Goal: Obtain resource: Obtain resource

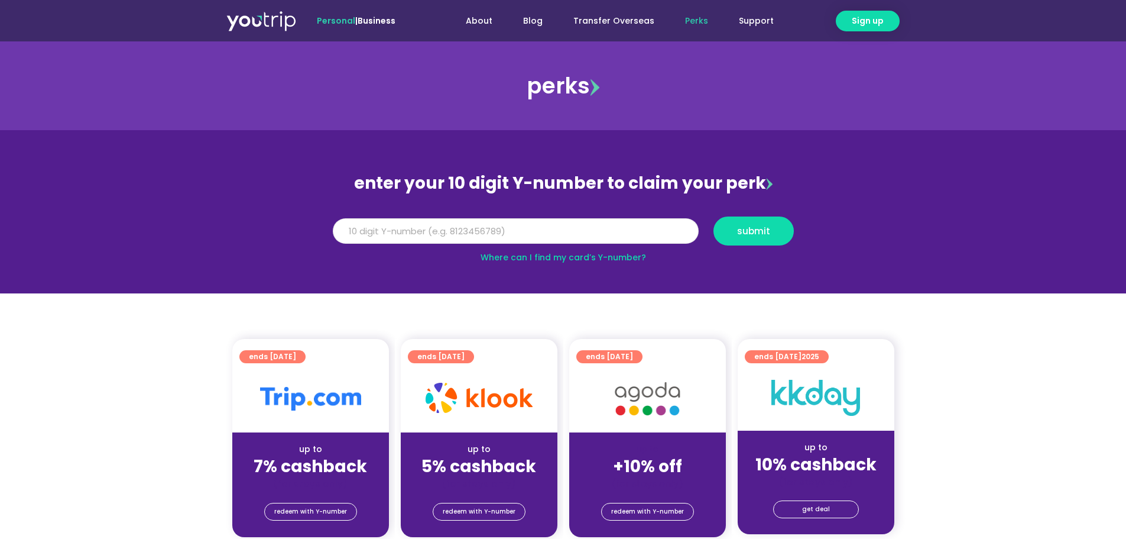
click at [488, 231] on input "Y Number" at bounding box center [516, 231] width 366 height 26
click at [549, 231] on input "Y Number" at bounding box center [516, 231] width 366 height 26
type input "8142970105"
click at [747, 231] on span "submit" at bounding box center [753, 230] width 33 height 9
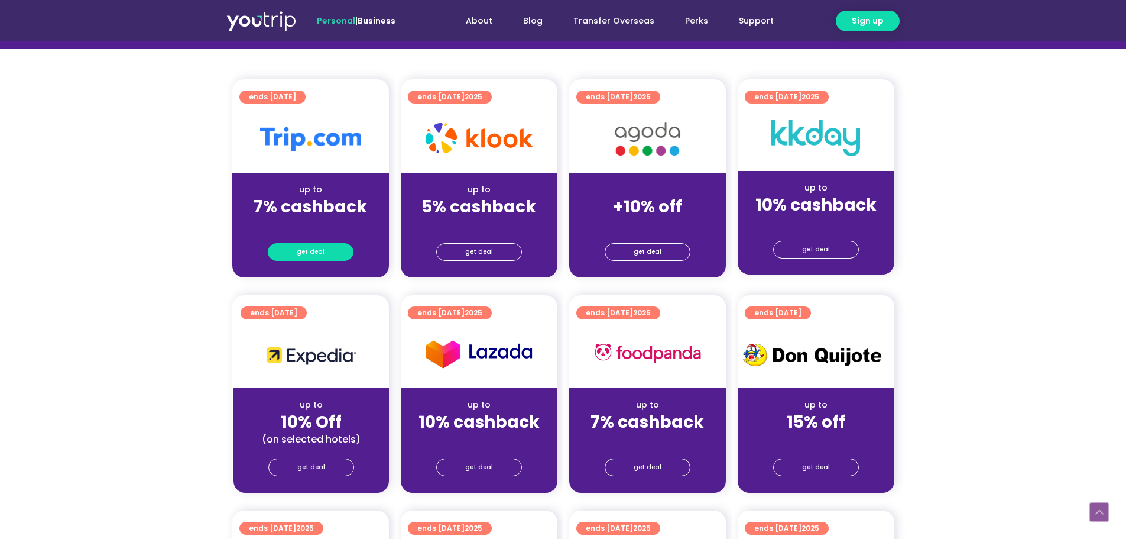
scroll to position [296, 0]
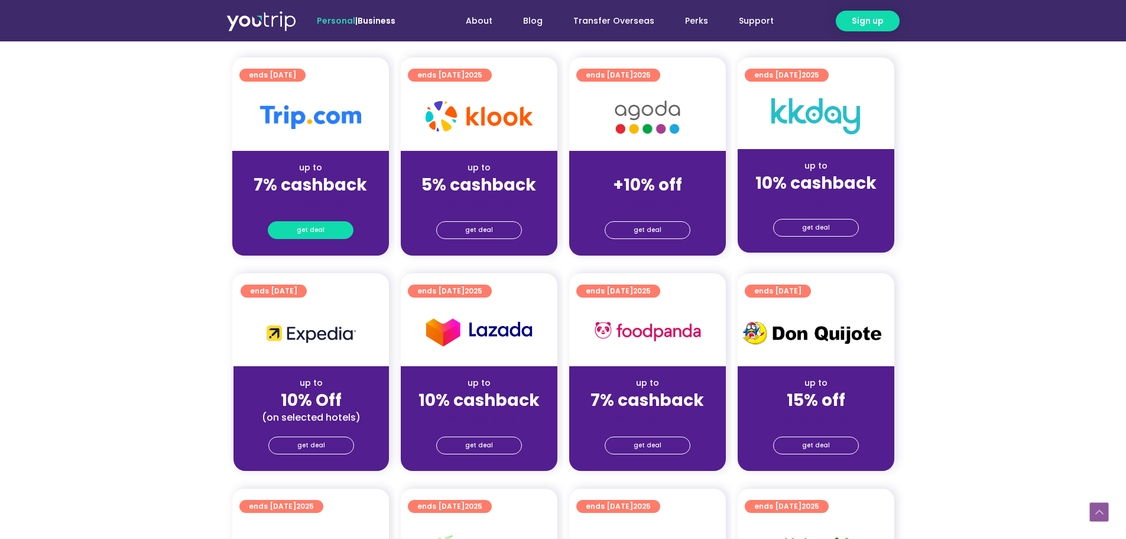
click at [314, 226] on span "get deal" at bounding box center [311, 230] width 28 height 17
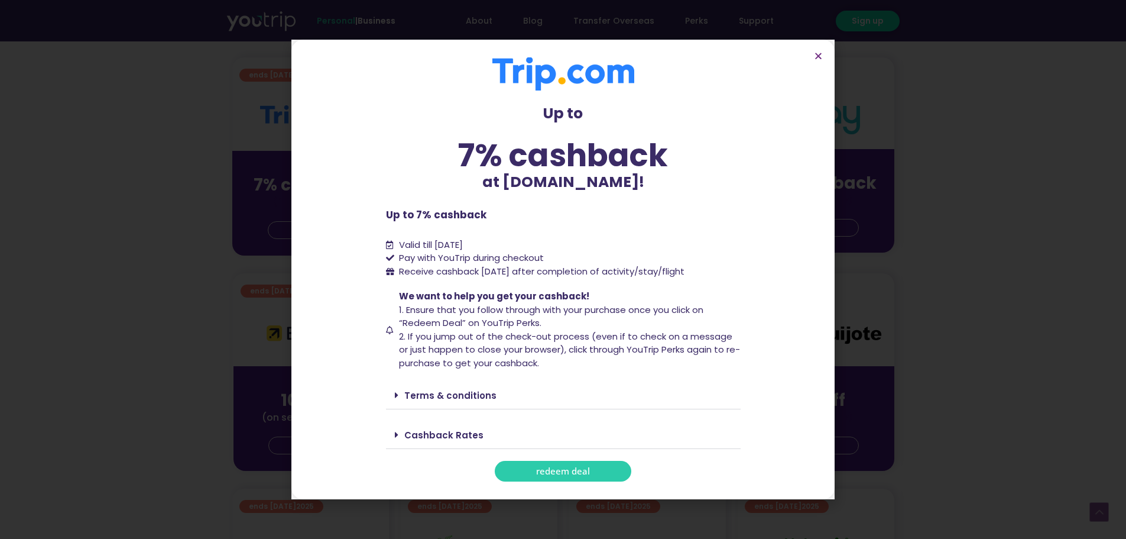
click at [568, 474] on span "redeem deal" at bounding box center [563, 470] width 54 height 9
